Goal: Task Accomplishment & Management: Complete application form

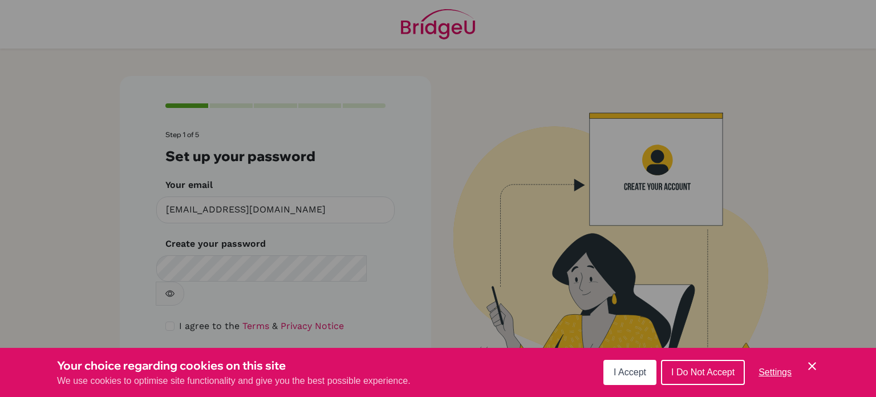
click at [813, 361] on icon "Cookie Control Close Icon" at bounding box center [813, 366] width 14 height 14
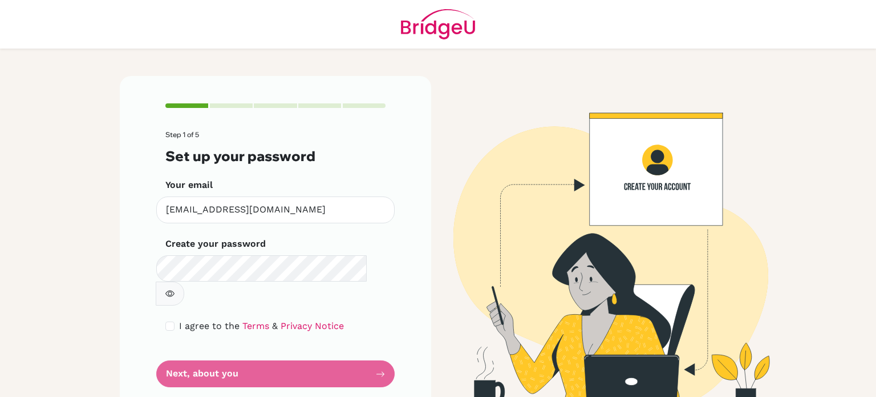
click at [175, 290] on icon "button" at bounding box center [169, 293] width 9 height 6
click at [175, 289] on icon "button" at bounding box center [169, 293] width 9 height 9
click at [347, 348] on form "Step 1 of 5 Set up your password Your email 213016@ogrenci.tedankara.k12.tr Inv…" at bounding box center [275, 259] width 220 height 256
click at [165, 321] on input "checkbox" at bounding box center [169, 325] width 9 height 9
checkbox input "true"
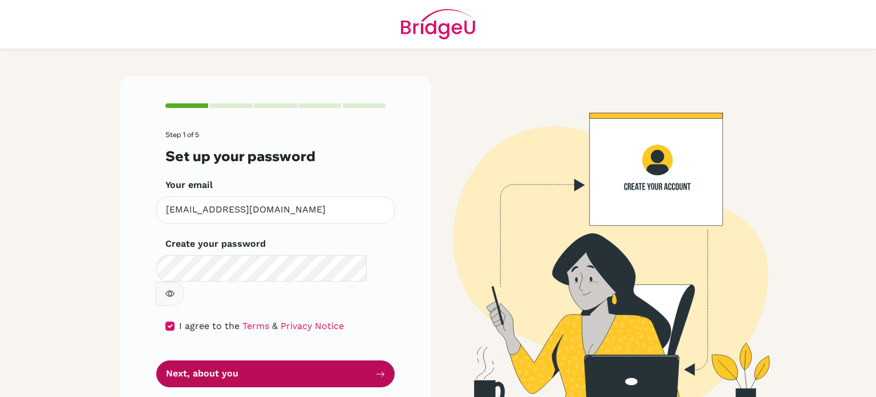
click at [367, 360] on button "Next, about you" at bounding box center [275, 373] width 239 height 27
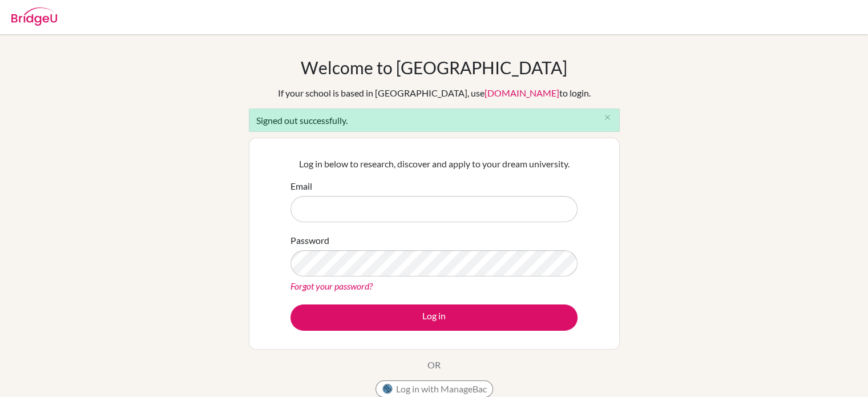
click at [310, 208] on input "Email" at bounding box center [433, 209] width 287 height 26
type input "[EMAIL_ADDRESS][DOMAIN_NAME]"
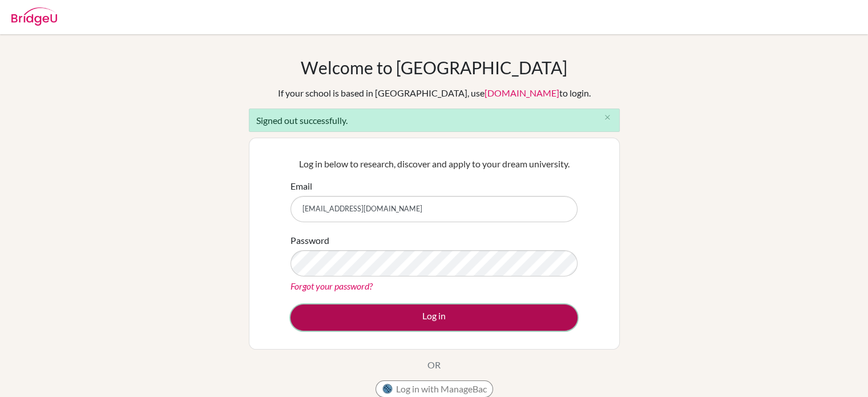
click at [370, 312] on button "Log in" at bounding box center [433, 317] width 287 height 26
